Goal: Information Seeking & Learning: Learn about a topic

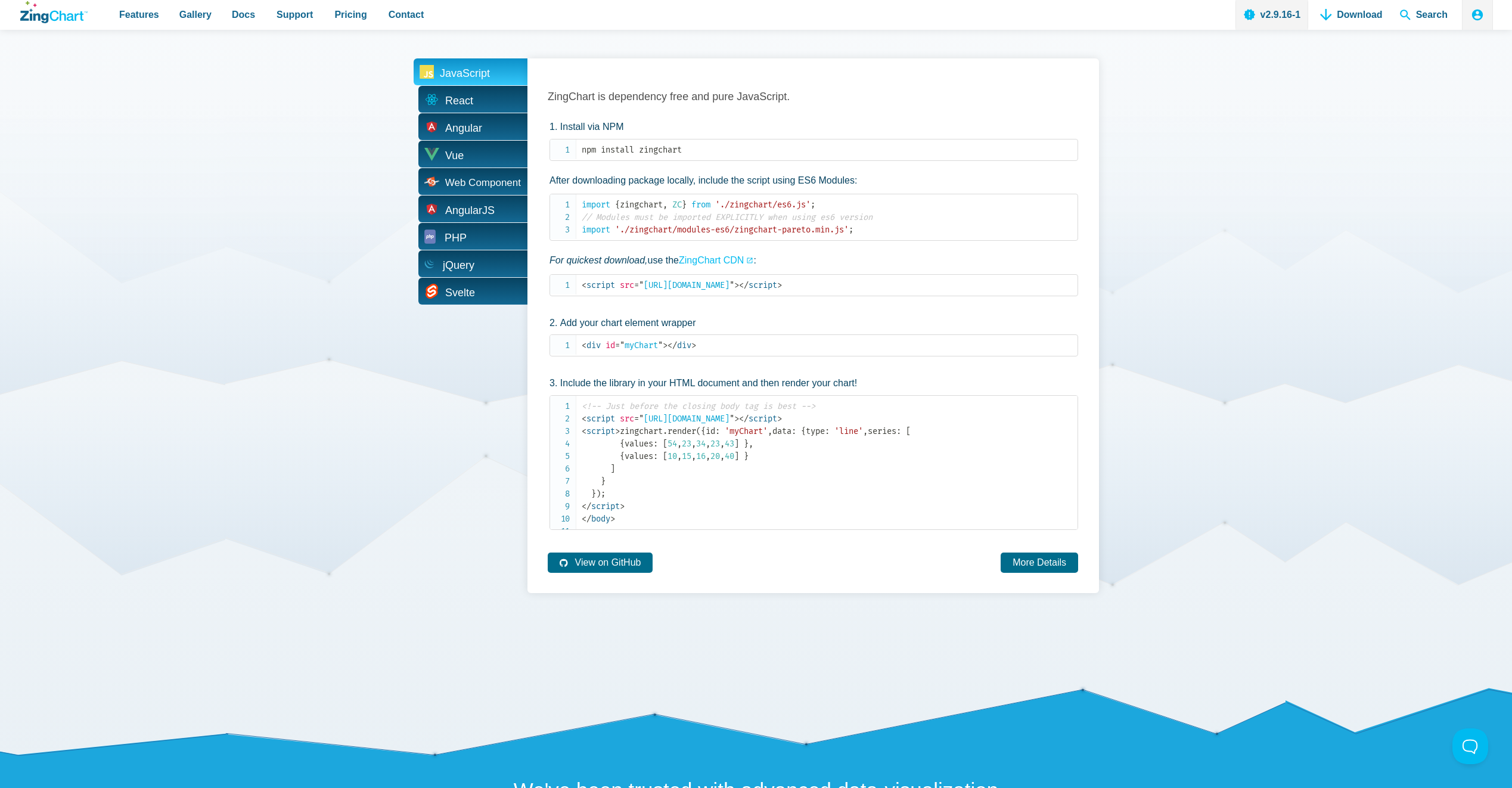
scroll to position [2444, 0]
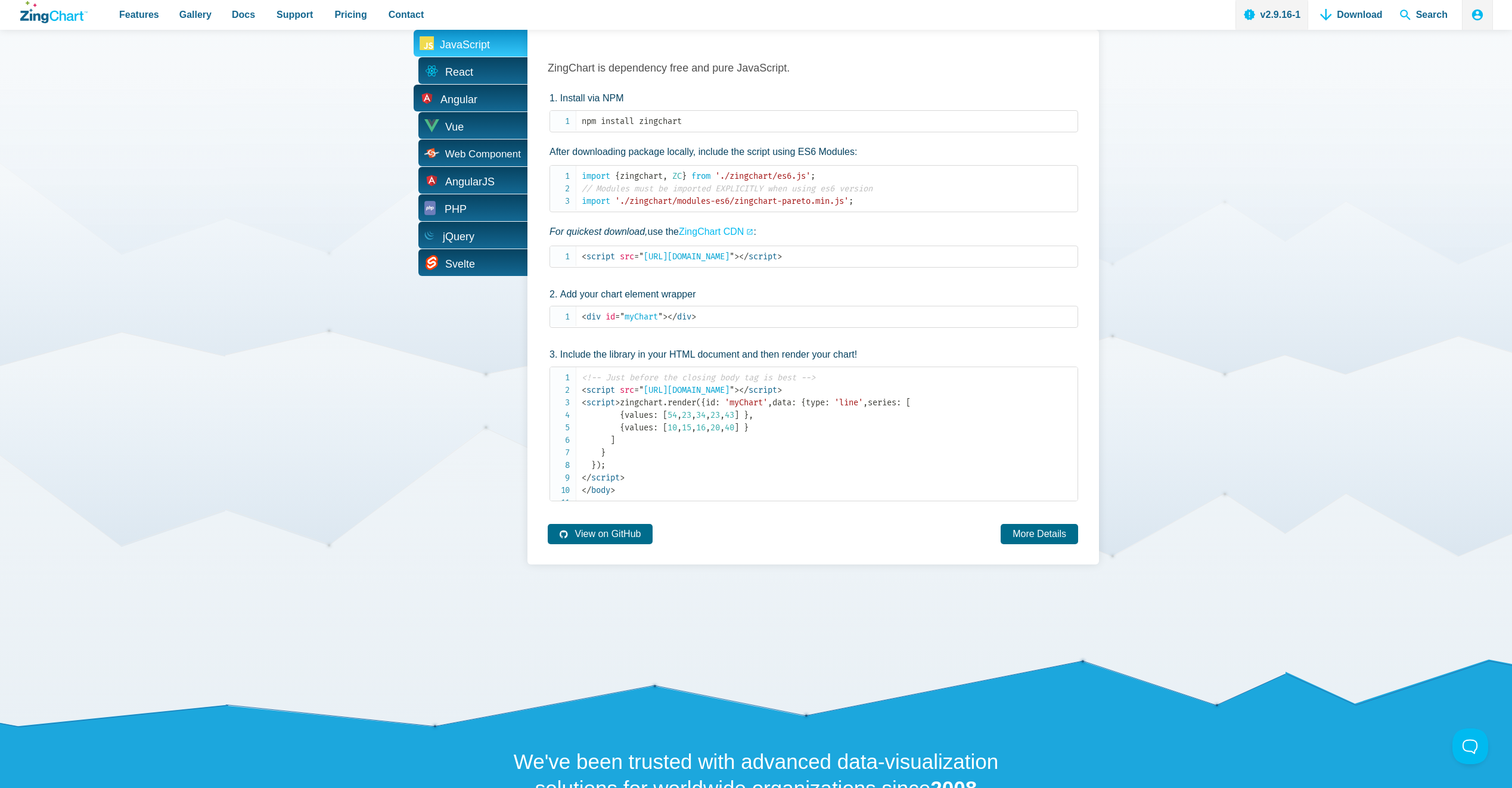
click at [485, 102] on span "Angular" at bounding box center [471, 98] width 114 height 27
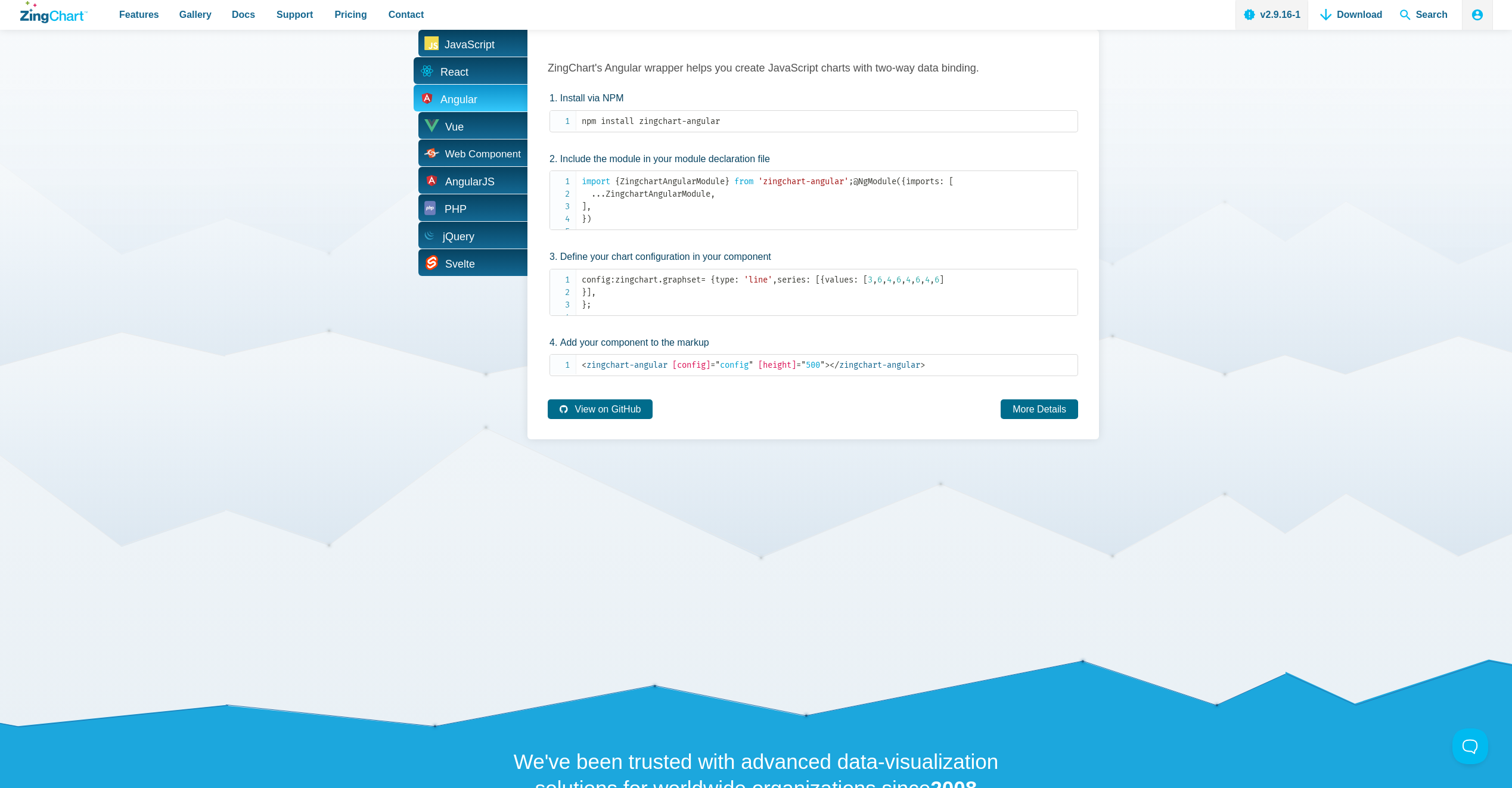
click at [489, 79] on span "React" at bounding box center [471, 70] width 114 height 27
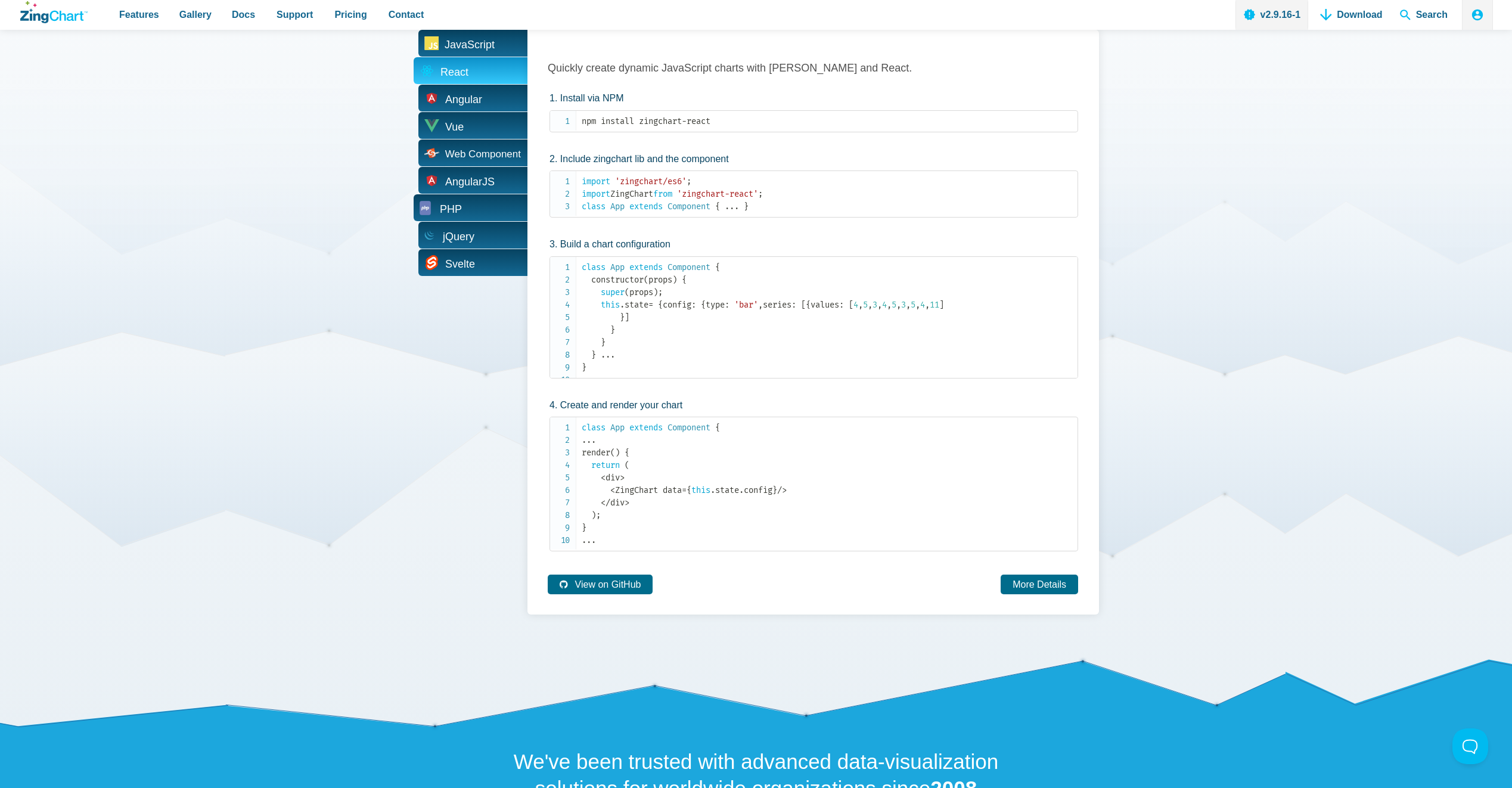
click at [490, 197] on span "PHP" at bounding box center [471, 207] width 114 height 27
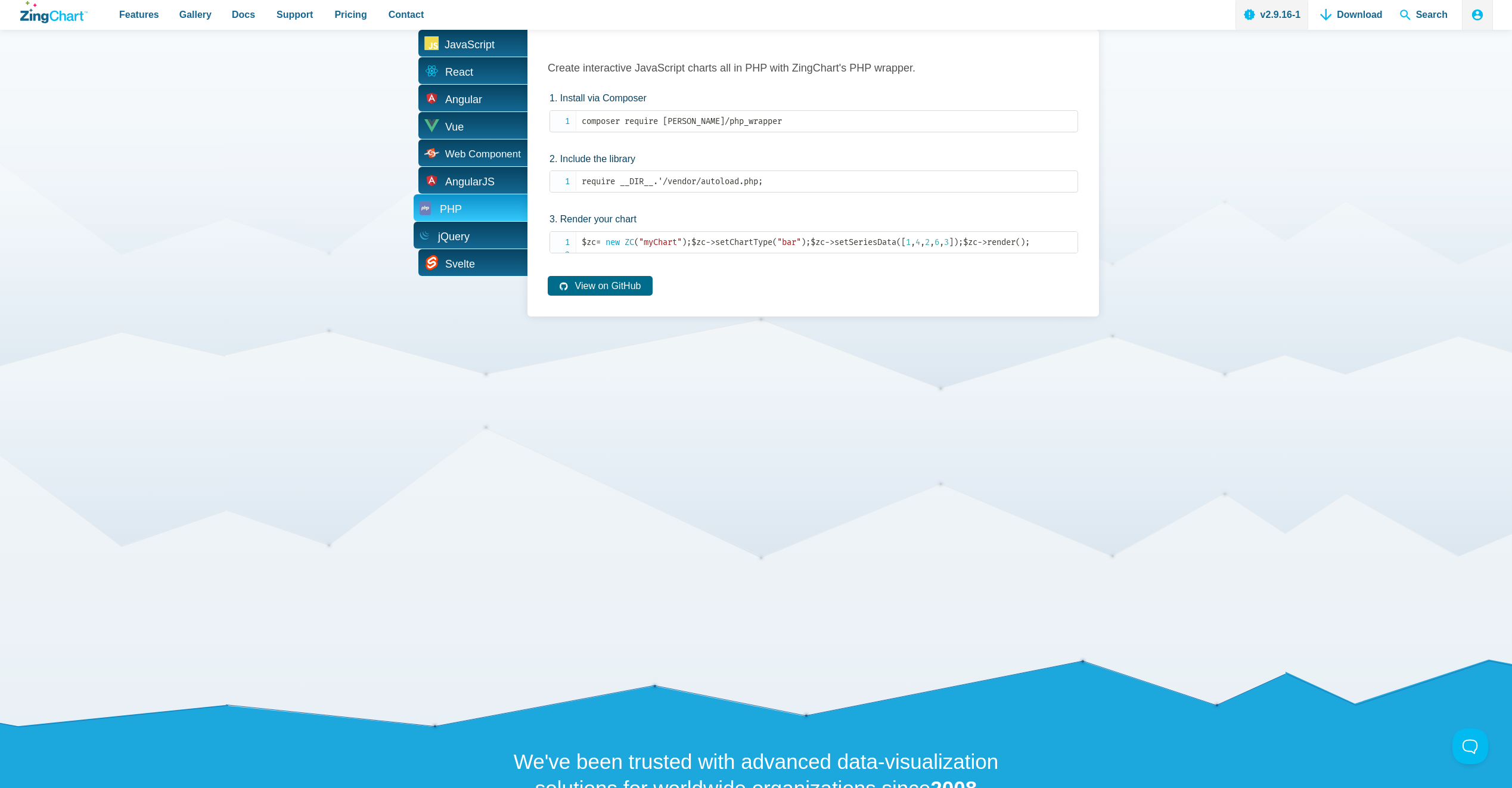
click at [490, 230] on span "jQuery" at bounding box center [471, 235] width 114 height 27
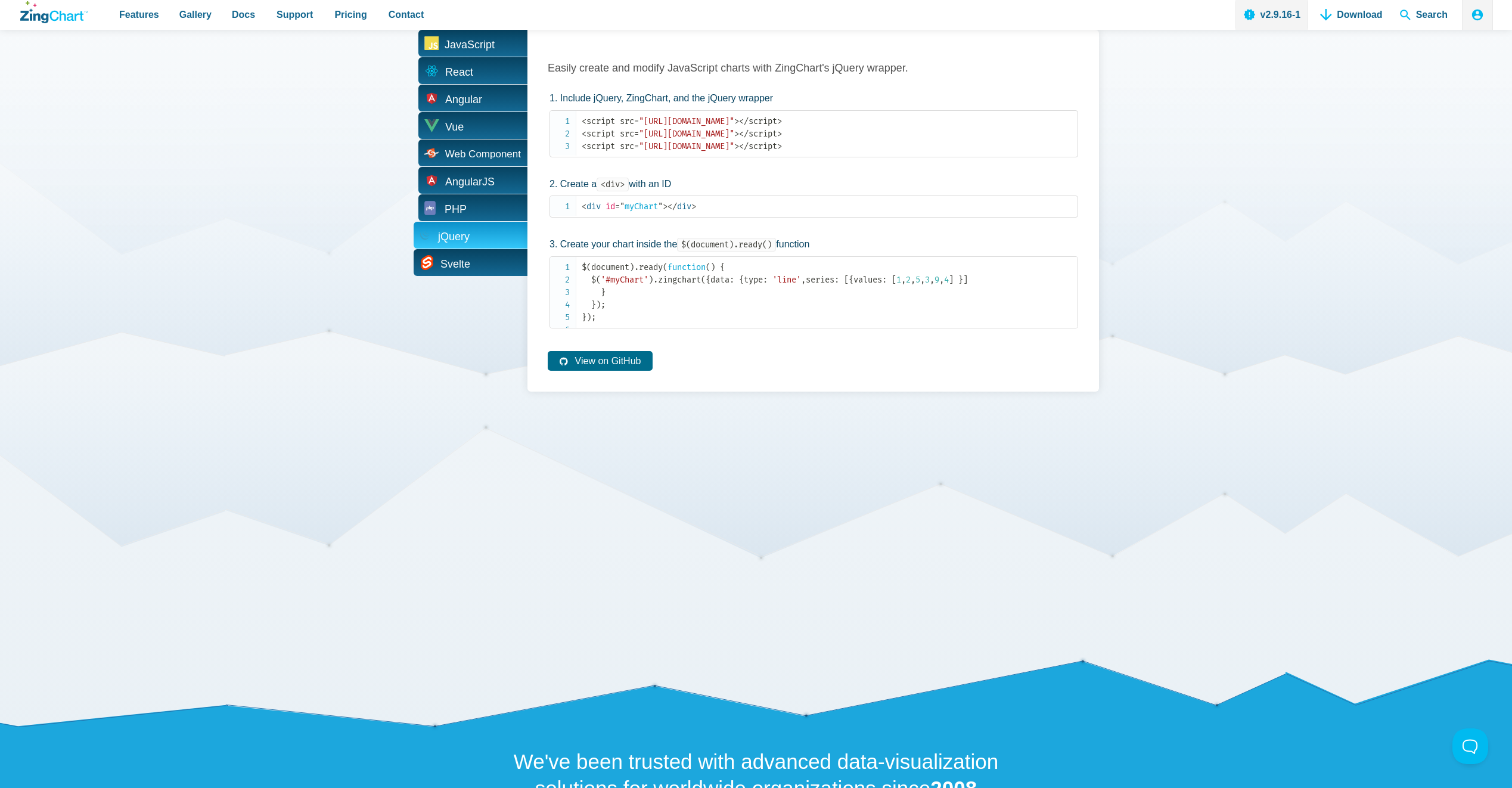
click at [488, 262] on span "Svelte" at bounding box center [471, 262] width 114 height 27
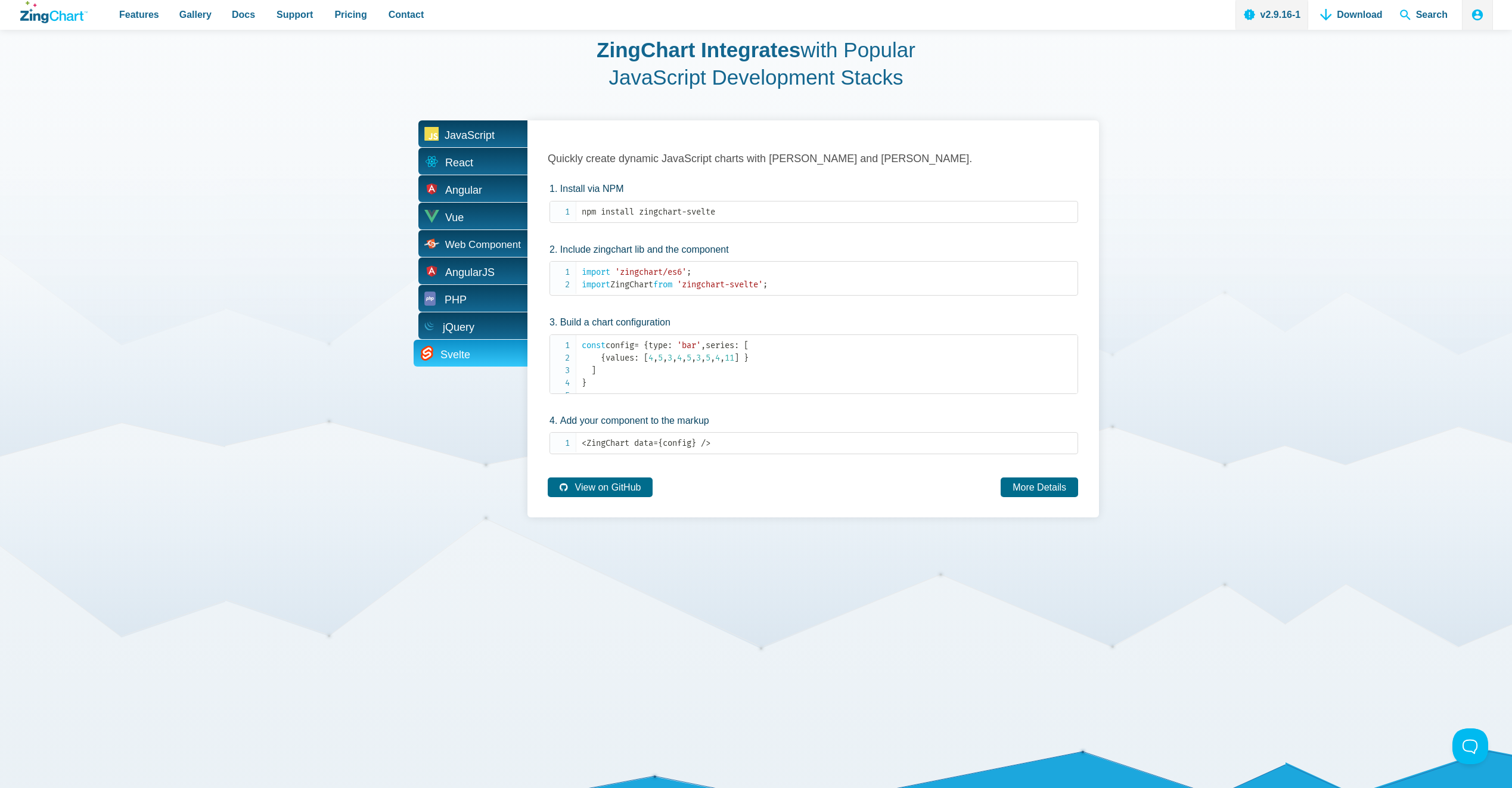
scroll to position [0, 0]
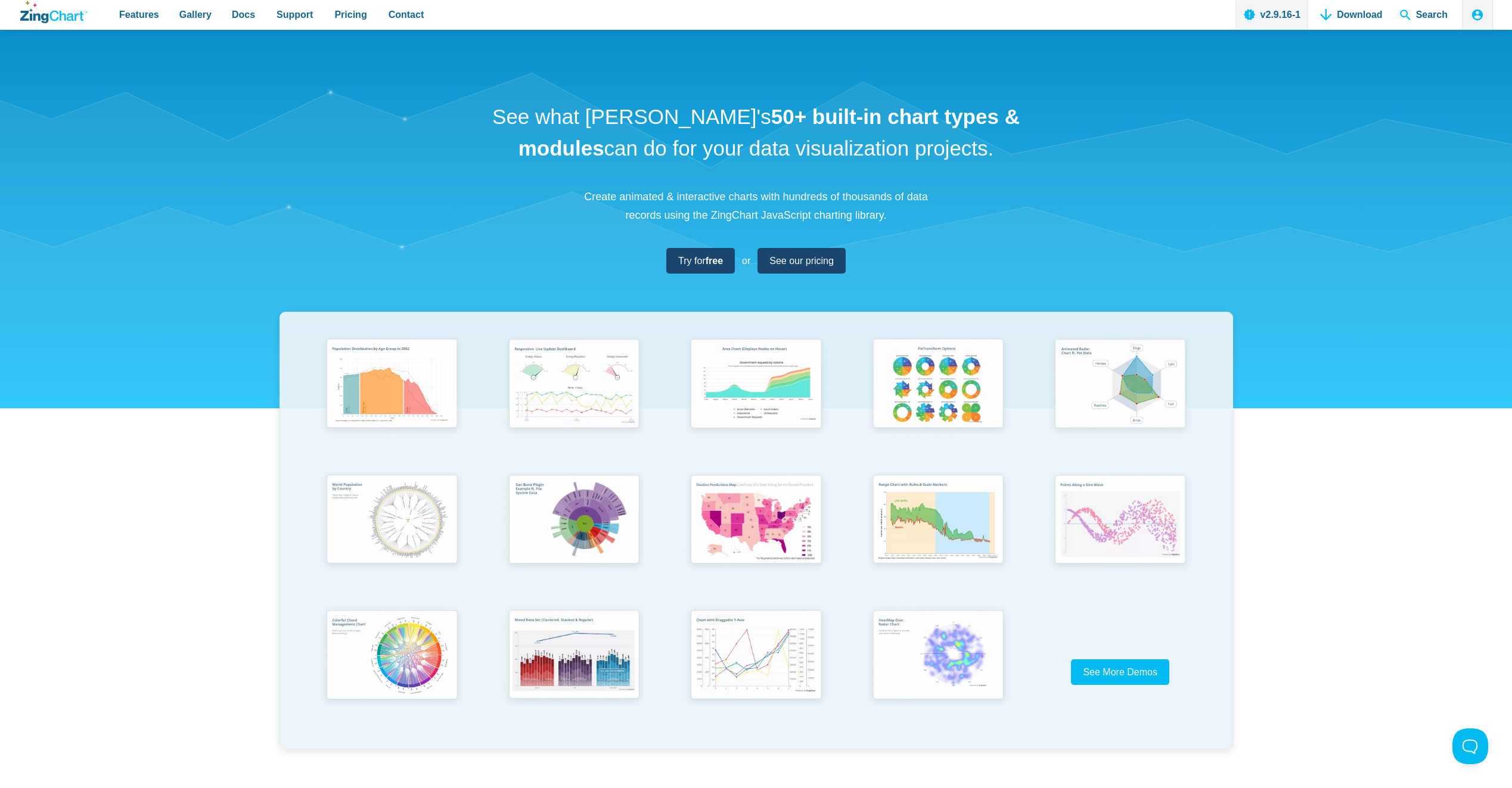
drag, startPoint x: 818, startPoint y: 451, endPoint x: 683, endPoint y: 149, distance: 330.8
click at [361, 20] on nav "Features Gallery Browse by Chart Type Browse by Features Browse by Use Case Doc…" at bounding box center [271, 15] width 326 height 30
click at [352, 20] on span "Pricing" at bounding box center [351, 14] width 33 height 16
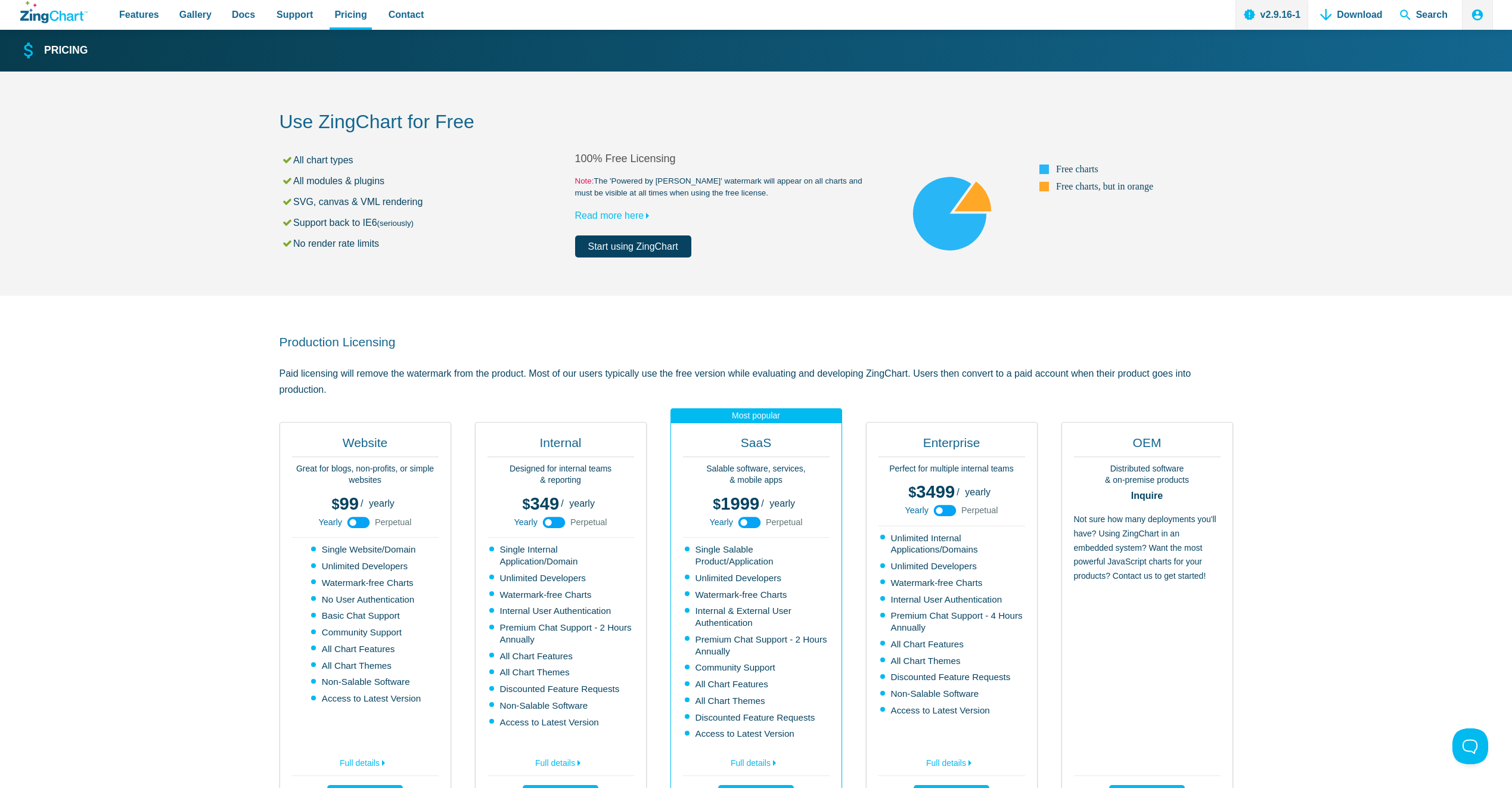
drag, startPoint x: 794, startPoint y: 412, endPoint x: 542, endPoint y: -22, distance: 501.9
